Goal: Task Accomplishment & Management: Use online tool/utility

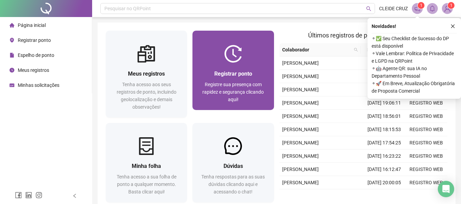
click at [238, 67] on div "Registrar ponto Registre sua presença com rapidez e segurança clicando aqui!" at bounding box center [232, 86] width 81 height 47
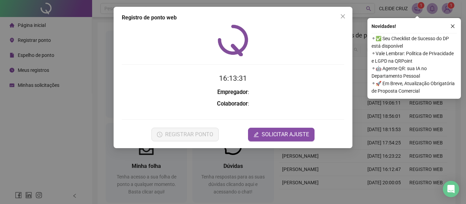
click at [309, 77] on h2 "16:13:31" at bounding box center [233, 78] width 222 height 11
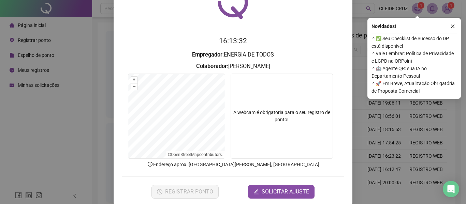
scroll to position [47, 0]
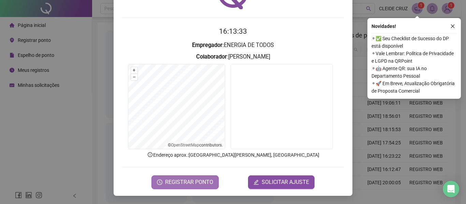
click at [188, 182] on span "REGISTRAR PONTO" at bounding box center [189, 182] width 48 height 8
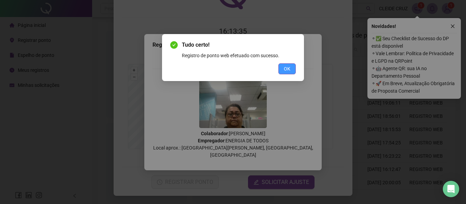
click at [290, 66] on button "OK" at bounding box center [286, 68] width 17 height 11
